Goal: Information Seeking & Learning: Check status

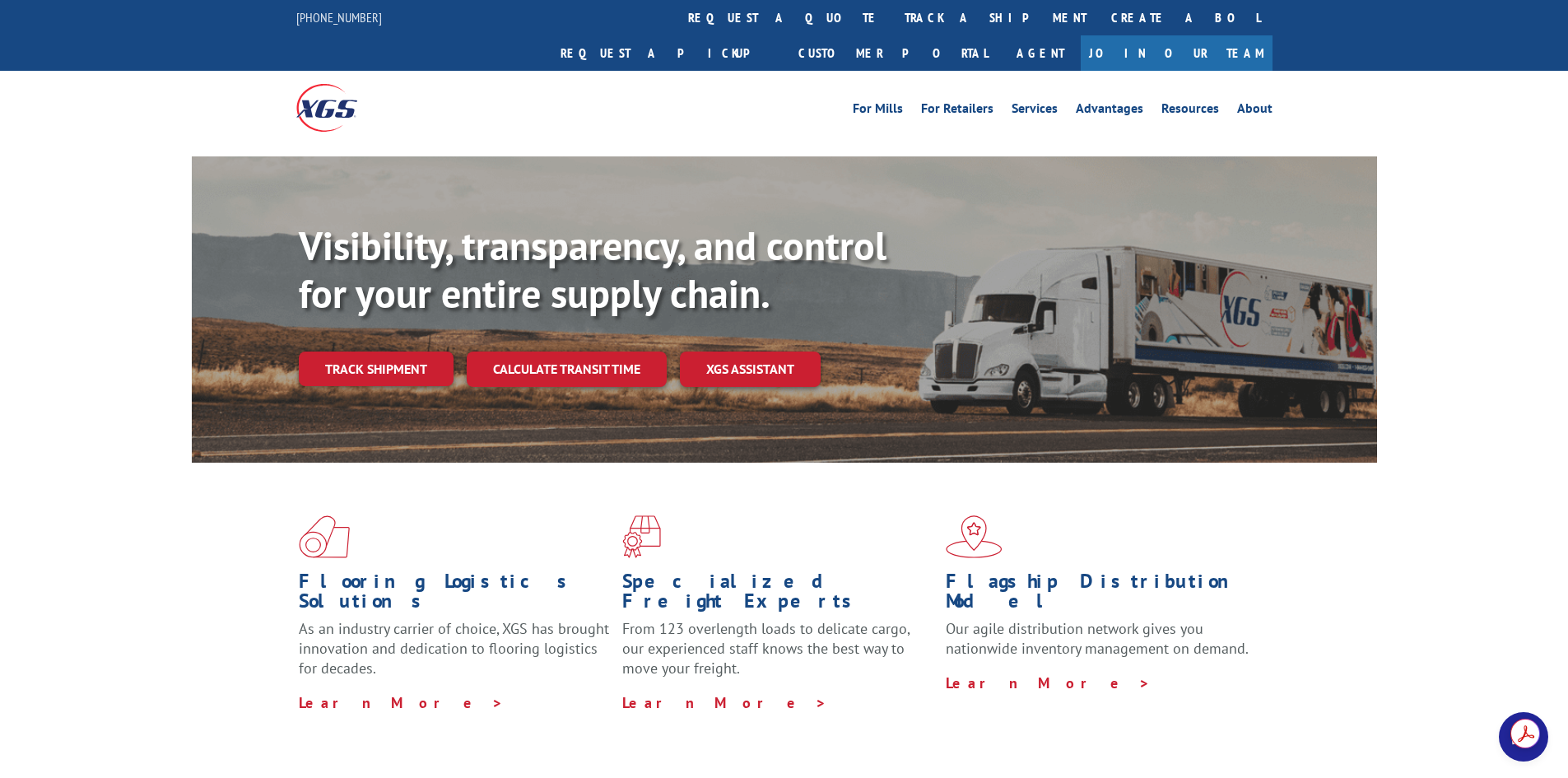
click at [892, 22] on link "track a shipment" at bounding box center [995, 17] width 206 height 35
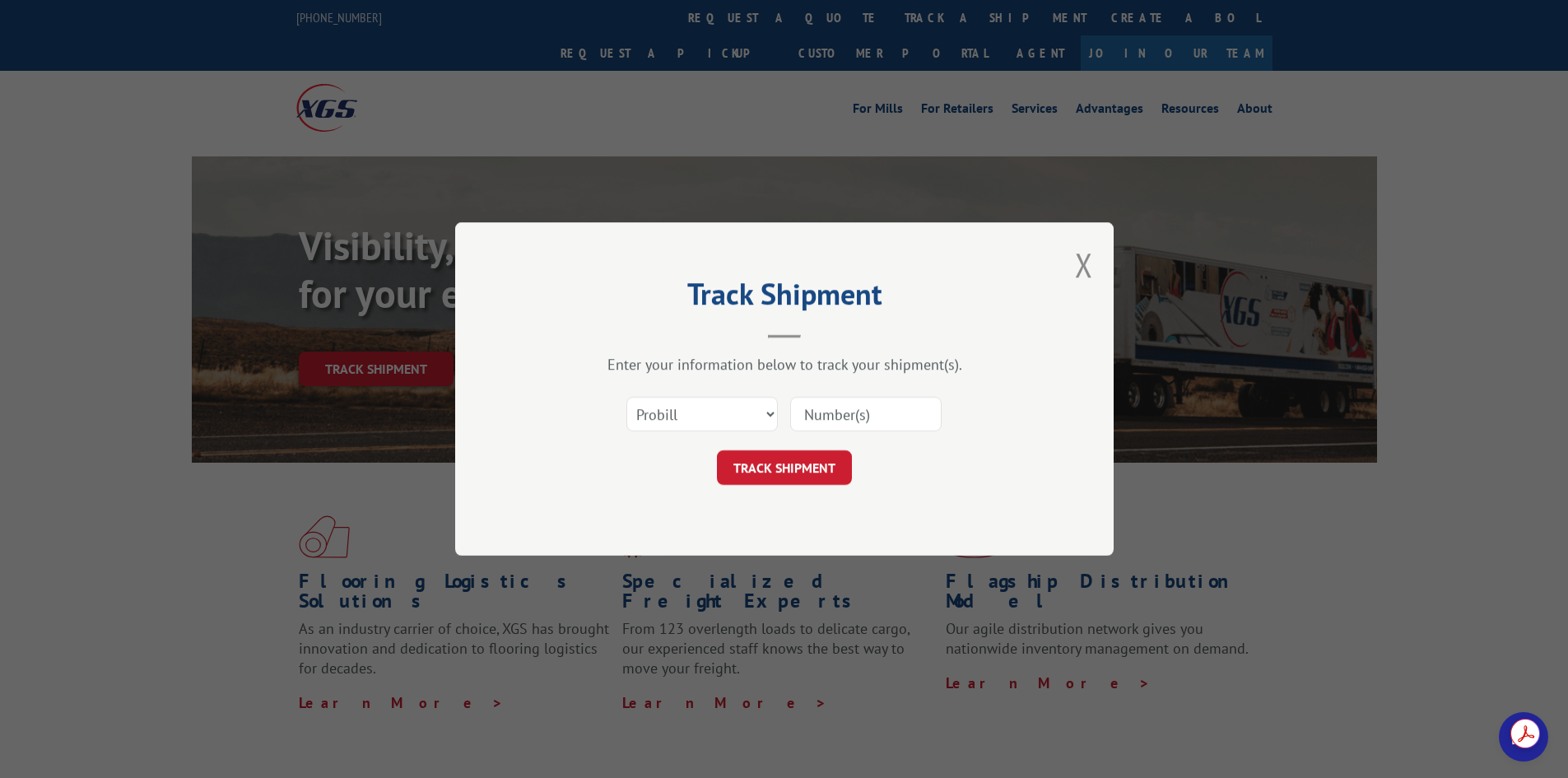
click at [889, 414] on input at bounding box center [866, 414] width 151 height 34
paste input "17565767"
type input "17565767"
click at [768, 470] on button "TRACK SHIPMENT" at bounding box center [785, 468] width 135 height 34
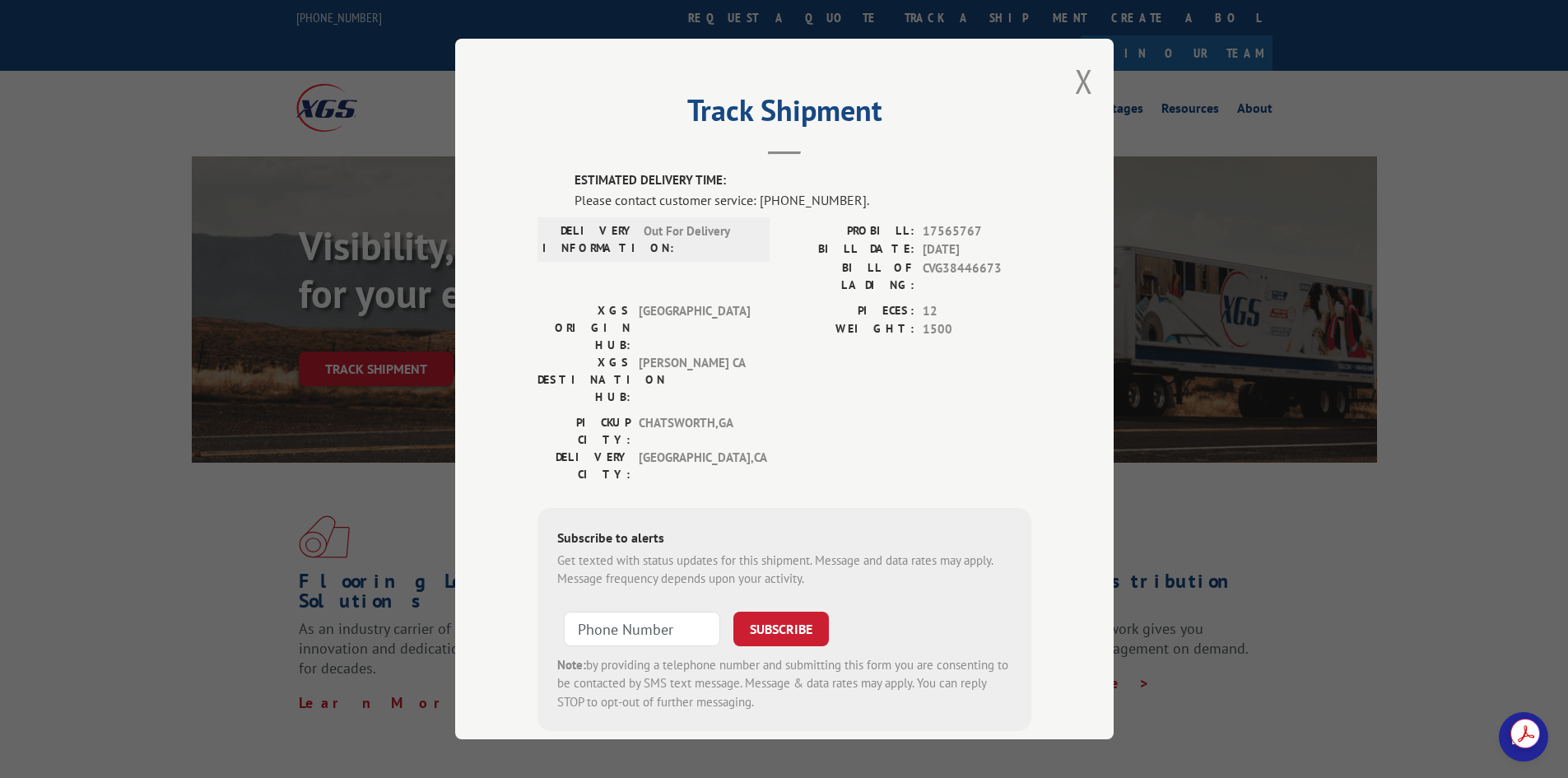
click at [1088, 72] on div "Track Shipment ESTIMATED DELIVERY TIME: Please contact customer service: [PHONE…" at bounding box center [784, 389] width 659 height 700
click at [1080, 80] on button "Close modal" at bounding box center [1084, 81] width 18 height 43
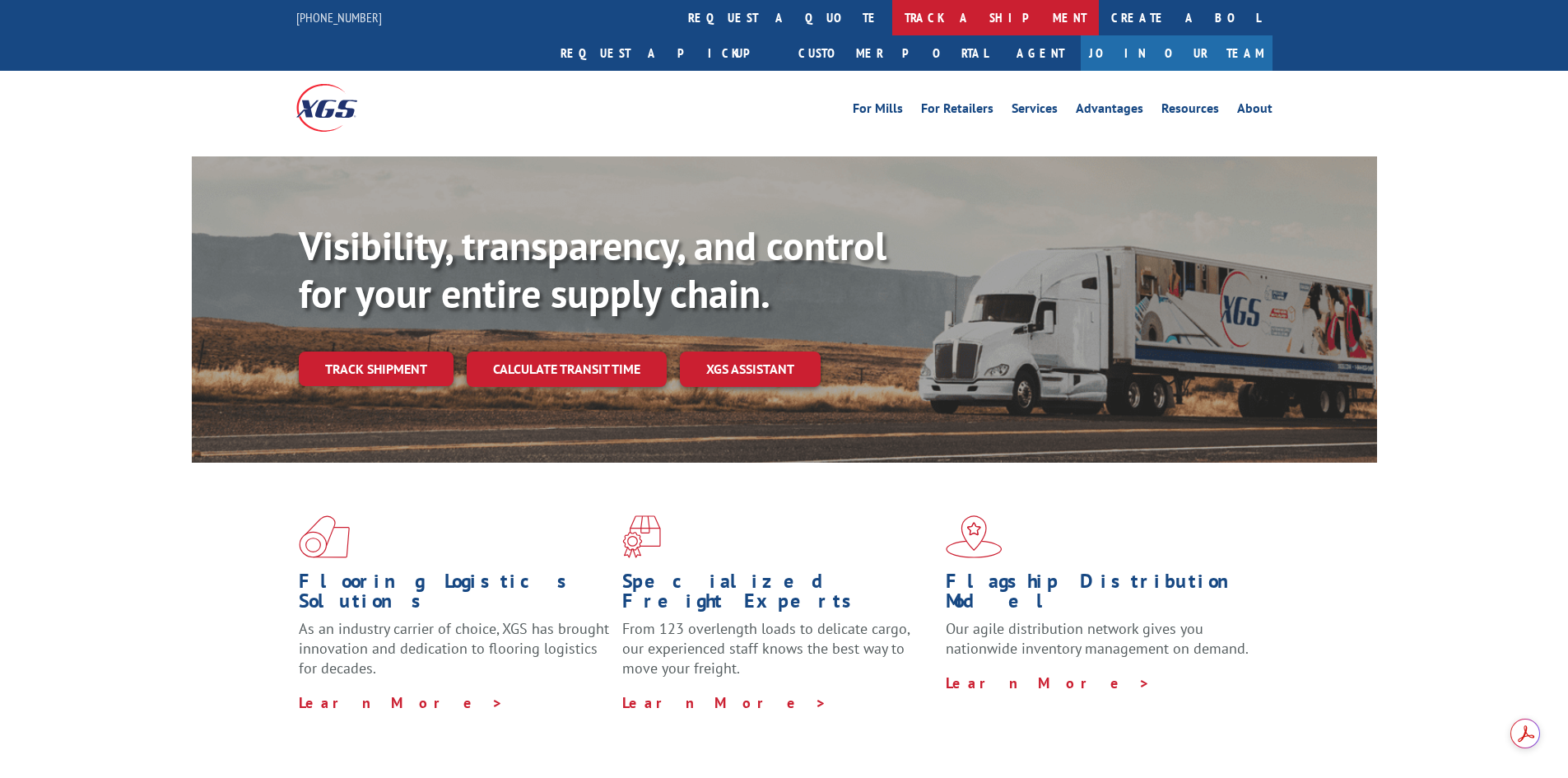
click at [892, 14] on link "track a shipment" at bounding box center [995, 17] width 206 height 35
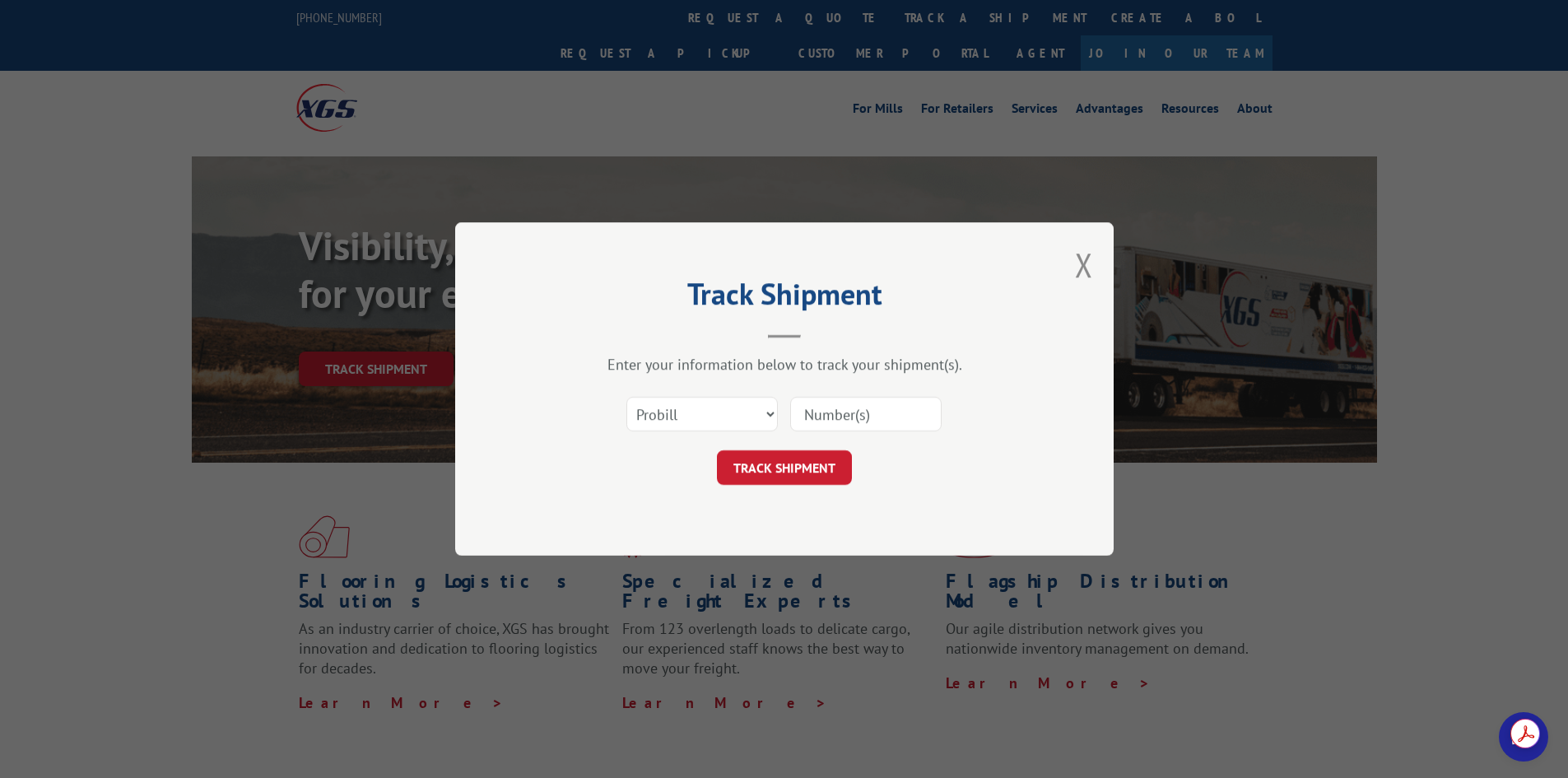
click at [839, 388] on div "Select category... Probill BOL PO" at bounding box center [784, 414] width 494 height 54
click at [840, 397] on input at bounding box center [866, 414] width 151 height 34
paste input "17565767"
type input "17565767"
click at [815, 479] on button "TRACK SHIPMENT" at bounding box center [785, 468] width 135 height 34
